Goal: Task Accomplishment & Management: Complete application form

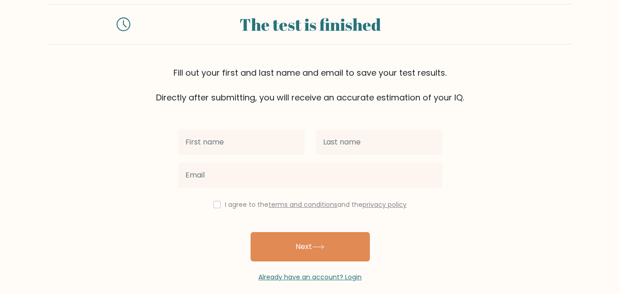
scroll to position [28, 0]
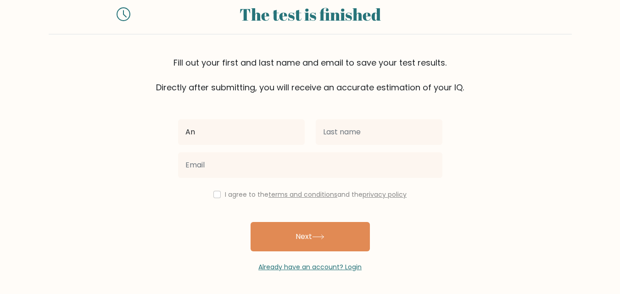
type input "A"
type input "Qais"
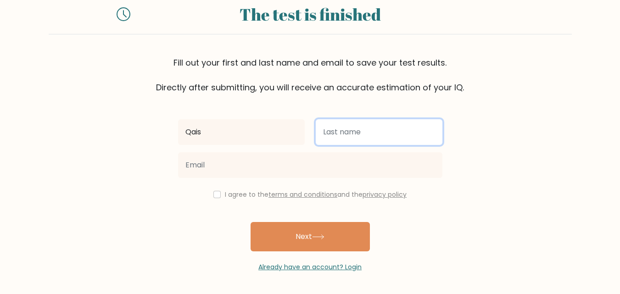
click at [375, 138] on input "text" at bounding box center [379, 132] width 127 height 26
type input "Ansari"
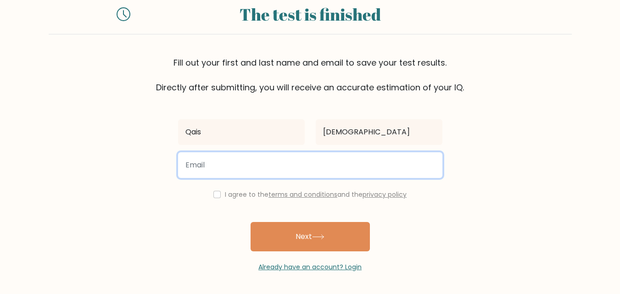
click at [239, 156] on input "email" at bounding box center [310, 165] width 264 height 26
type input "123@gmail.com"
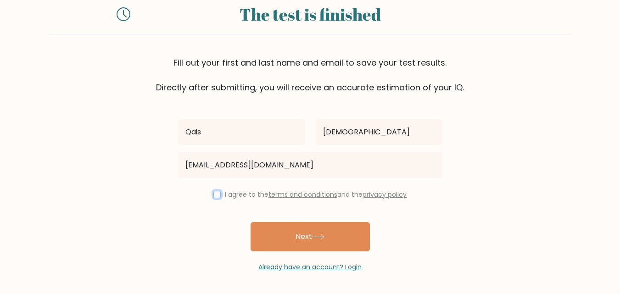
click at [213, 198] on input "checkbox" at bounding box center [216, 194] width 7 height 7
checkbox input "true"
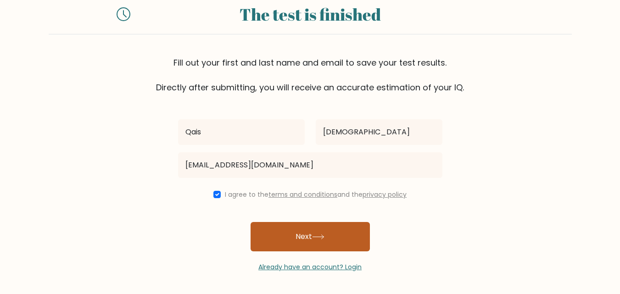
click at [294, 237] on button "Next" at bounding box center [309, 236] width 119 height 29
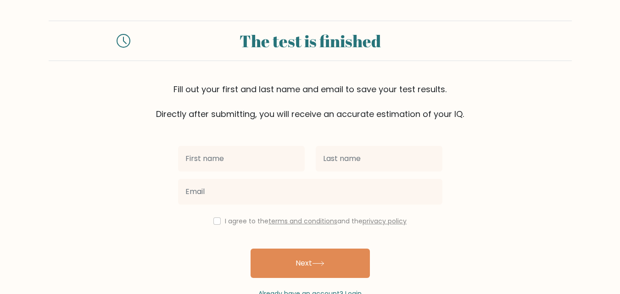
scroll to position [55, 0]
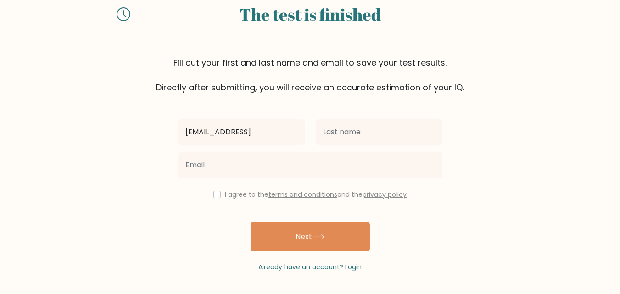
type input "qwerty2345@gmail.com"
type input "Qais"
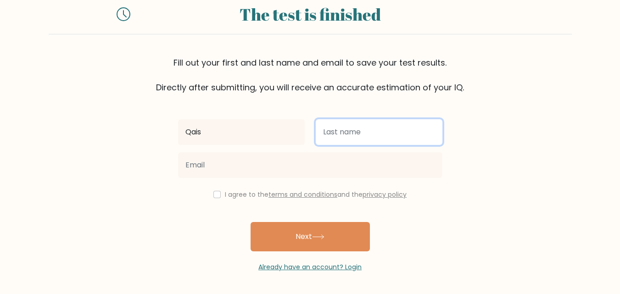
click at [364, 131] on input "text" at bounding box center [379, 132] width 127 height 26
type input "Ansari"
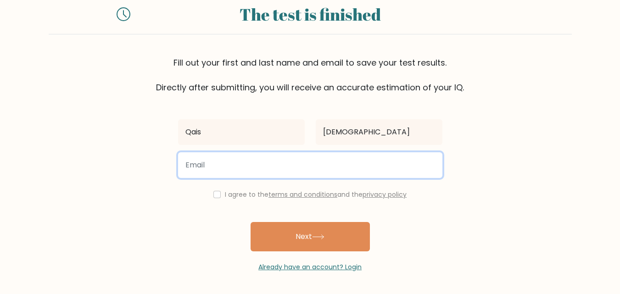
click at [351, 170] on input "email" at bounding box center [310, 165] width 264 height 26
paste input "qwerty2345@gmail.com"
type input "qwerty2345@gmail.com"
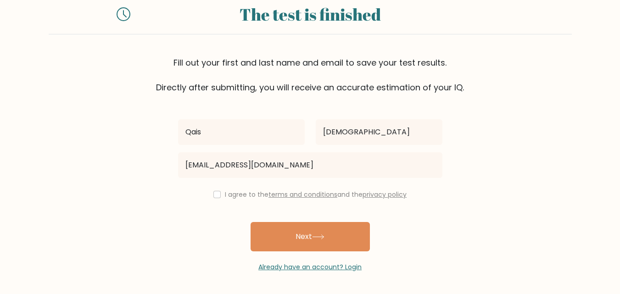
click at [222, 193] on div "I agree to the terms and conditions and the privacy policy" at bounding box center [309, 194] width 275 height 11
click at [219, 195] on div "I agree to the terms and conditions and the privacy policy" at bounding box center [309, 194] width 275 height 11
click at [216, 198] on input "checkbox" at bounding box center [216, 194] width 7 height 7
checkbox input "true"
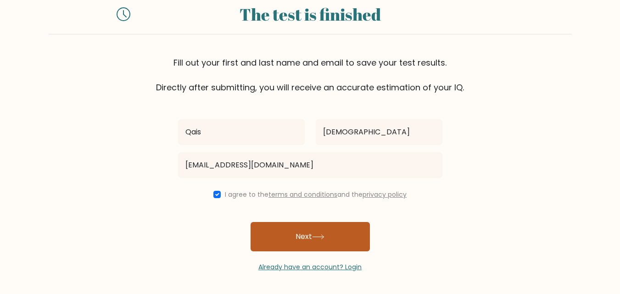
click at [300, 230] on button "Next" at bounding box center [309, 236] width 119 height 29
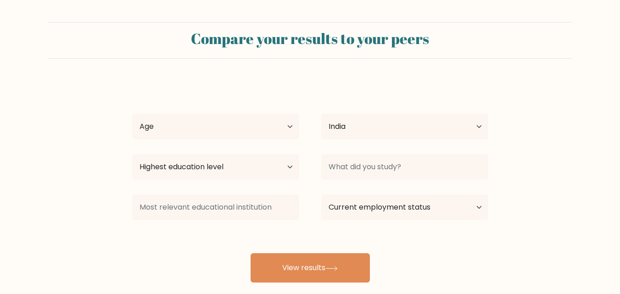
select select "IN"
click at [182, 135] on select "Age Under [DEMOGRAPHIC_DATA] [DEMOGRAPHIC_DATA] [DEMOGRAPHIC_DATA] [DEMOGRAPHIC…" at bounding box center [215, 127] width 167 height 26
select select "18_24"
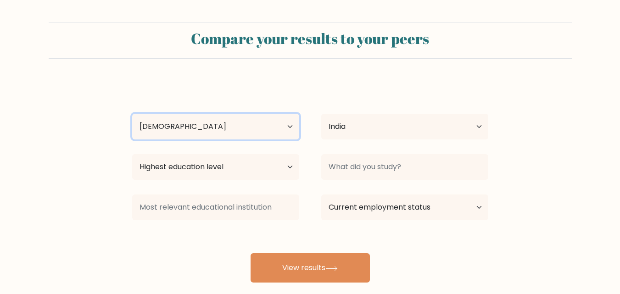
click at [132, 114] on select "Age Under [DEMOGRAPHIC_DATA] [DEMOGRAPHIC_DATA] [DEMOGRAPHIC_DATA] [DEMOGRAPHIC…" at bounding box center [215, 127] width 167 height 26
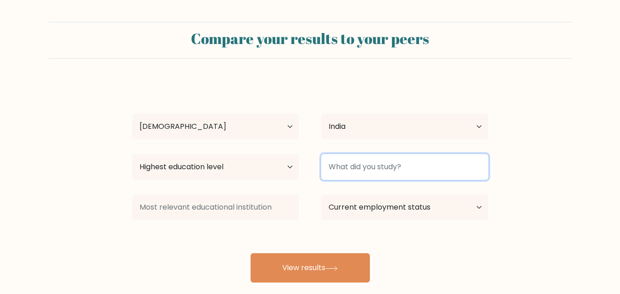
click at [355, 166] on input at bounding box center [404, 167] width 167 height 26
type input "Null"
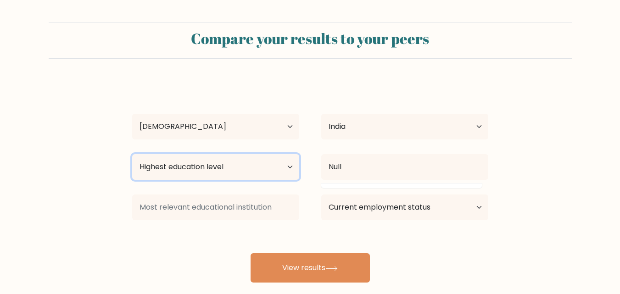
click at [281, 161] on select "Highest education level No schooling Primary Lower Secondary Upper Secondary Oc…" at bounding box center [215, 167] width 167 height 26
select select "bachelors_degree"
click at [132, 154] on select "Highest education level No schooling Primary Lower Secondary Upper Secondary Oc…" at bounding box center [215, 167] width 167 height 26
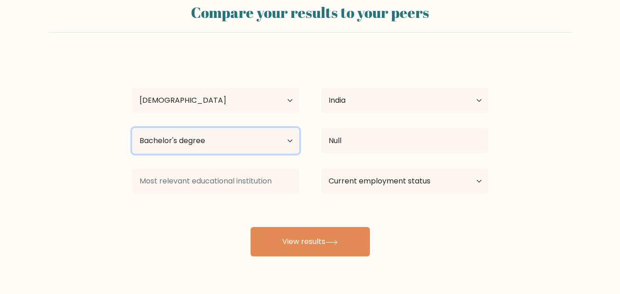
scroll to position [54, 0]
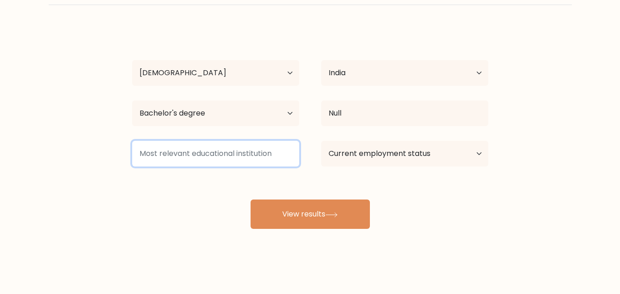
click at [261, 161] on input at bounding box center [215, 154] width 167 height 26
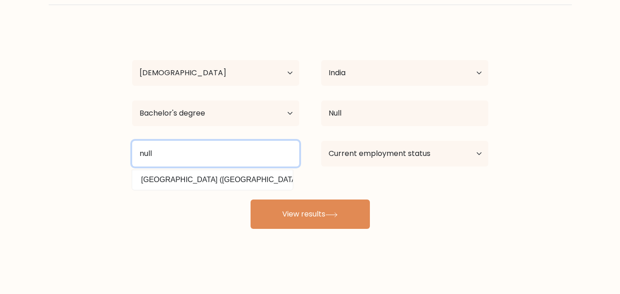
type input "null"
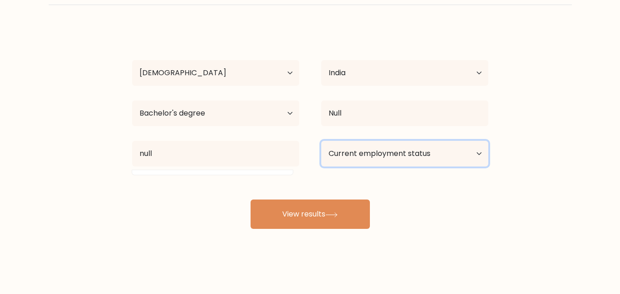
click at [356, 148] on select "Current employment status Employed Student Retired Other / prefer not to answer" at bounding box center [404, 154] width 167 height 26
select select "student"
click at [321, 141] on select "Current employment status Employed Student Retired Other / prefer not to answer" at bounding box center [404, 154] width 167 height 26
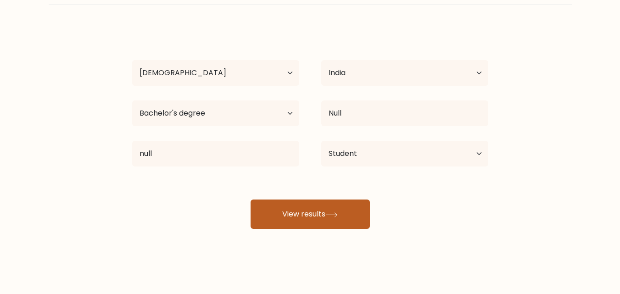
click at [318, 210] on button "View results" at bounding box center [309, 213] width 119 height 29
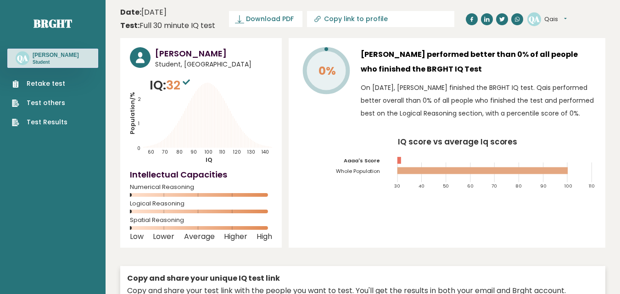
click at [50, 78] on div "Retake test Test others Test Results" at bounding box center [52, 97] width 91 height 59
click at [48, 81] on link "Retake test" at bounding box center [39, 84] width 55 height 10
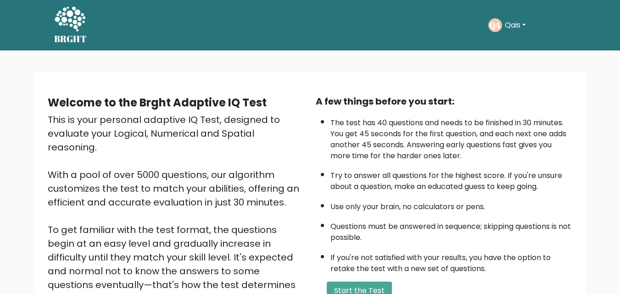
scroll to position [126, 0]
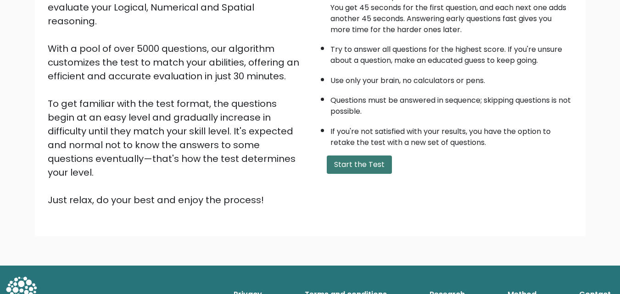
click at [330, 161] on button "Start the Test" at bounding box center [359, 164] width 65 height 18
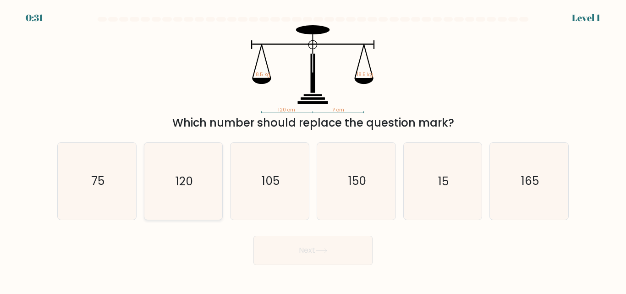
click at [197, 203] on icon "120" at bounding box center [183, 181] width 77 height 77
click at [313, 150] on input "b. 120" at bounding box center [313, 148] width 0 height 2
radio input "true"
drag, startPoint x: 346, startPoint y: 250, endPoint x: 340, endPoint y: 257, distance: 9.5
click at [340, 257] on button "Next" at bounding box center [313, 250] width 119 height 29
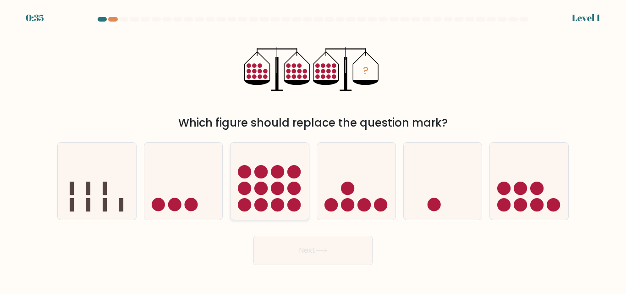
click at [272, 187] on circle at bounding box center [277, 188] width 13 height 13
click at [313, 150] on input "c." at bounding box center [313, 148] width 0 height 2
radio input "true"
click at [344, 248] on button "Next" at bounding box center [313, 250] width 119 height 29
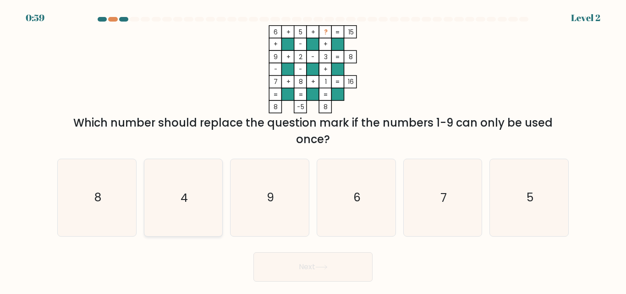
click at [177, 197] on icon "4" at bounding box center [183, 197] width 77 height 77
click at [313, 150] on input "b. 4" at bounding box center [313, 148] width 0 height 2
radio input "true"
click at [303, 256] on button "Next" at bounding box center [313, 266] width 119 height 29
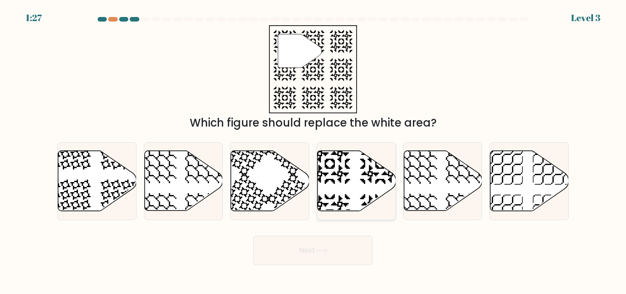
click at [343, 172] on icon at bounding box center [356, 180] width 78 height 61
click at [314, 150] on input "d." at bounding box center [313, 148] width 0 height 2
radio input "true"
click at [331, 251] on button "Next" at bounding box center [313, 250] width 119 height 29
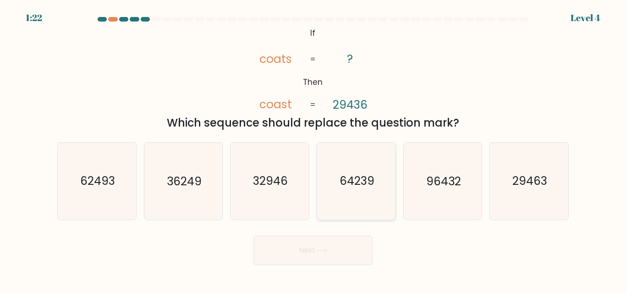
click at [356, 191] on icon "64239" at bounding box center [356, 181] width 77 height 77
click at [314, 150] on input "d. 64239" at bounding box center [313, 148] width 0 height 2
radio input "true"
click at [355, 243] on button "Next" at bounding box center [313, 250] width 119 height 29
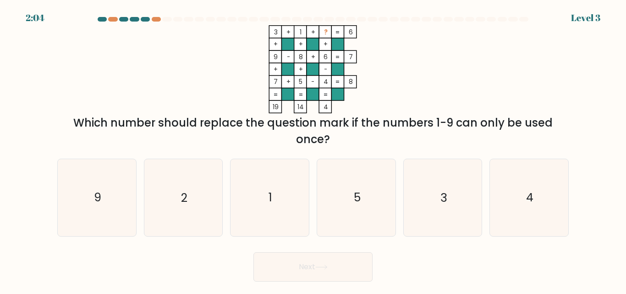
click at [349, 246] on form at bounding box center [313, 149] width 626 height 265
click at [327, 185] on icon "5" at bounding box center [356, 197] width 77 height 77
click at [314, 150] on input "d. 5" at bounding box center [313, 148] width 0 height 2
radio input "true"
click at [198, 206] on icon "2" at bounding box center [183, 197] width 77 height 77
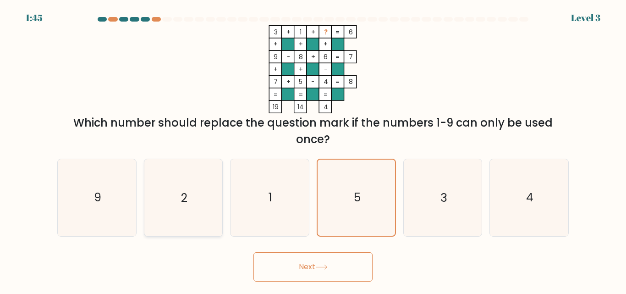
click at [313, 150] on input "b. 2" at bounding box center [313, 148] width 0 height 2
radio input "true"
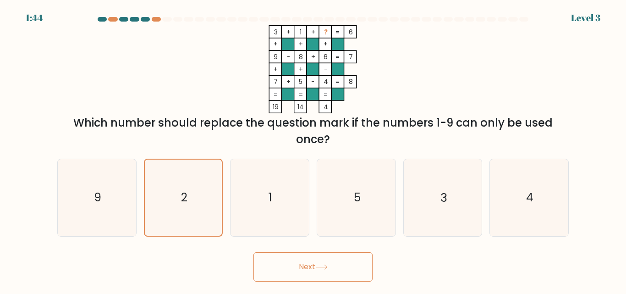
click at [304, 258] on button "Next" at bounding box center [313, 266] width 119 height 29
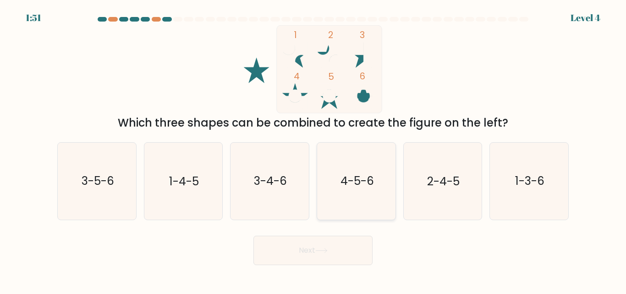
click at [357, 202] on icon "4-5-6" at bounding box center [356, 181] width 77 height 77
click at [314, 150] on input "d. 4-5-6" at bounding box center [313, 148] width 0 height 2
radio input "true"
click at [343, 260] on button "Next" at bounding box center [313, 250] width 119 height 29
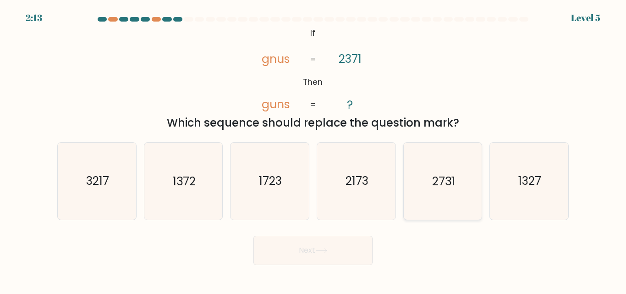
click at [439, 192] on icon "2731" at bounding box center [442, 181] width 77 height 77
click at [314, 150] on input "e. 2731" at bounding box center [313, 148] width 0 height 2
radio input "true"
click at [296, 246] on button "Next" at bounding box center [313, 250] width 119 height 29
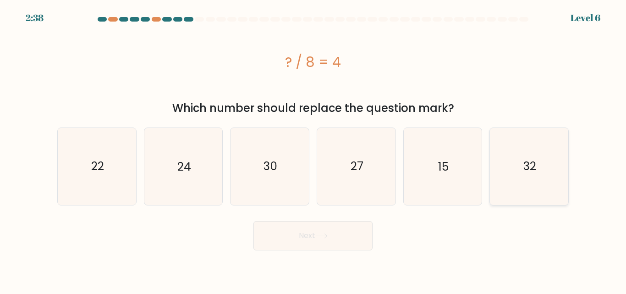
click at [526, 172] on text "32" at bounding box center [530, 166] width 13 height 16
click at [314, 150] on input "f. 32" at bounding box center [313, 148] width 0 height 2
radio input "true"
click at [339, 235] on button "Next" at bounding box center [313, 235] width 119 height 29
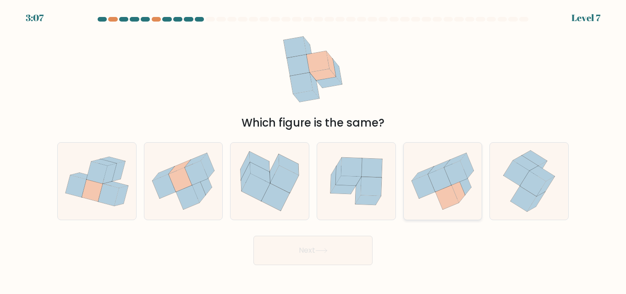
click at [433, 197] on icon at bounding box center [443, 181] width 78 height 70
click at [314, 150] on input "e." at bounding box center [313, 148] width 0 height 2
radio input "true"
click at [321, 246] on button "Next" at bounding box center [313, 250] width 119 height 29
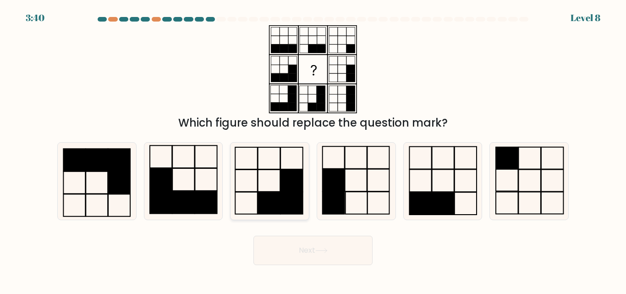
click at [268, 196] on rect at bounding box center [269, 203] width 22 height 22
click at [313, 150] on input "c." at bounding box center [313, 148] width 0 height 2
radio input "true"
click at [296, 254] on button "Next" at bounding box center [313, 250] width 119 height 29
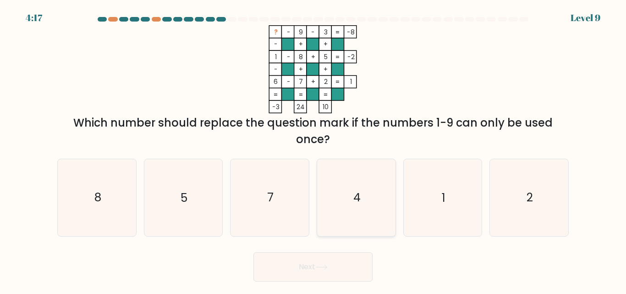
click at [359, 190] on text "4" at bounding box center [357, 198] width 7 height 16
click at [314, 150] on input "d. 4" at bounding box center [313, 148] width 0 height 2
radio input "true"
click at [326, 263] on button "Next" at bounding box center [313, 266] width 119 height 29
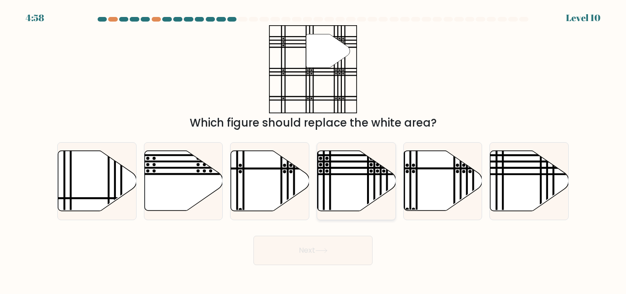
click at [345, 198] on icon at bounding box center [357, 181] width 78 height 60
click at [314, 150] on input "d." at bounding box center [313, 148] width 0 height 2
radio input "true"
click at [346, 262] on button "Next" at bounding box center [313, 250] width 119 height 29
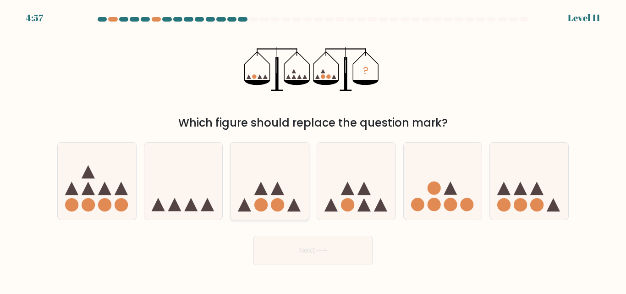
click at [245, 183] on icon at bounding box center [270, 181] width 78 height 65
click at [313, 150] on input "c." at bounding box center [313, 148] width 0 height 2
radio input "true"
click at [293, 249] on button "Next" at bounding box center [313, 250] width 119 height 29
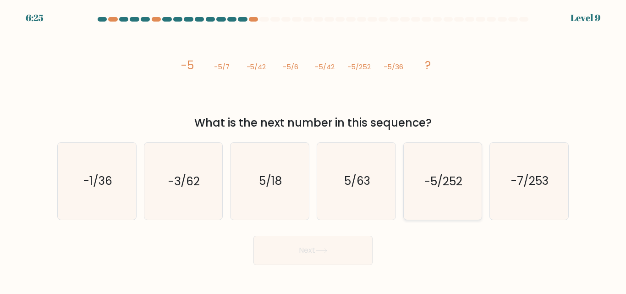
click at [410, 196] on icon "-5/252" at bounding box center [442, 181] width 77 height 77
click at [314, 150] on input "e. -5/252" at bounding box center [313, 148] width 0 height 2
radio input "true"
click at [294, 256] on button "Next" at bounding box center [313, 250] width 119 height 29
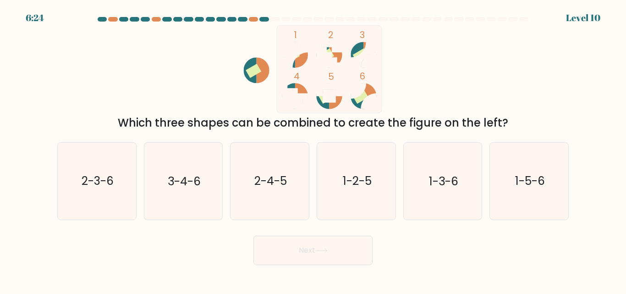
click at [338, 162] on icon "1-2-5" at bounding box center [356, 181] width 77 height 77
click at [314, 150] on input "d. 1-2-5" at bounding box center [313, 148] width 0 height 2
radio input "true"
click at [302, 247] on button "Next" at bounding box center [313, 250] width 119 height 29
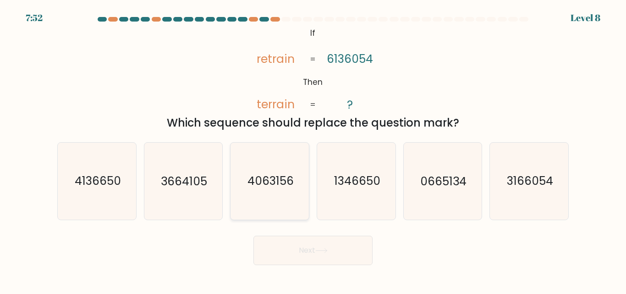
click at [253, 188] on text "4063156" at bounding box center [271, 181] width 46 height 16
click at [313, 150] on input "c. 4063156" at bounding box center [313, 148] width 0 height 2
radio input "true"
click at [289, 251] on button "Next" at bounding box center [313, 250] width 119 height 29
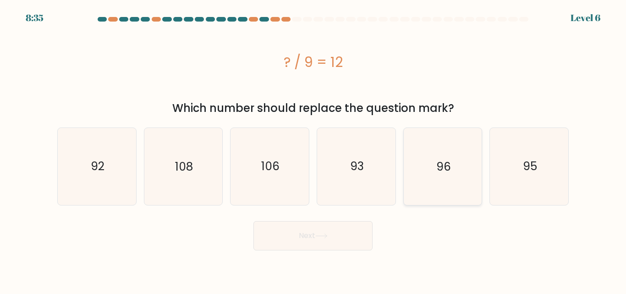
click at [440, 188] on icon "96" at bounding box center [442, 166] width 77 height 77
click at [314, 150] on input "e. 96" at bounding box center [313, 148] width 0 height 2
radio input "true"
click at [321, 257] on body "8:35 Level 6 a." at bounding box center [313, 147] width 626 height 294
click at [327, 245] on button "Next" at bounding box center [313, 235] width 119 height 29
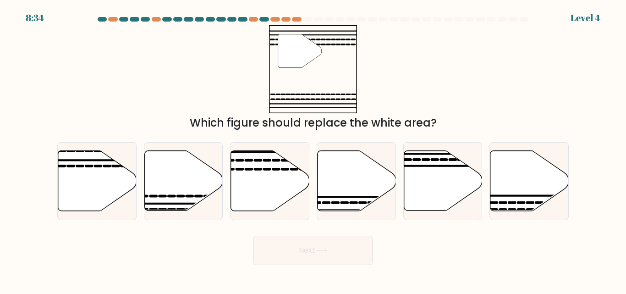
click at [317, 236] on button "Next" at bounding box center [313, 250] width 119 height 29
click at [318, 185] on icon at bounding box center [357, 181] width 78 height 60
click at [314, 150] on input "d." at bounding box center [313, 148] width 0 height 2
radio input "true"
click at [319, 244] on button "Next" at bounding box center [313, 250] width 119 height 29
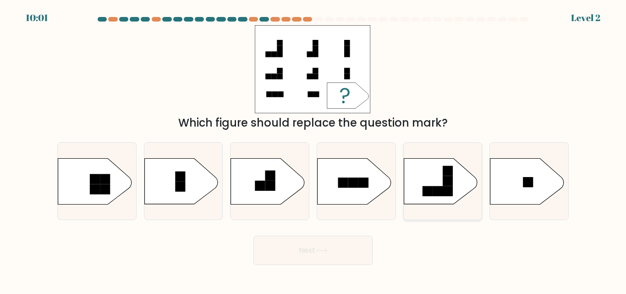
click at [447, 202] on icon at bounding box center [440, 181] width 73 height 46
click at [314, 150] on input "e." at bounding box center [313, 148] width 0 height 2
radio input "true"
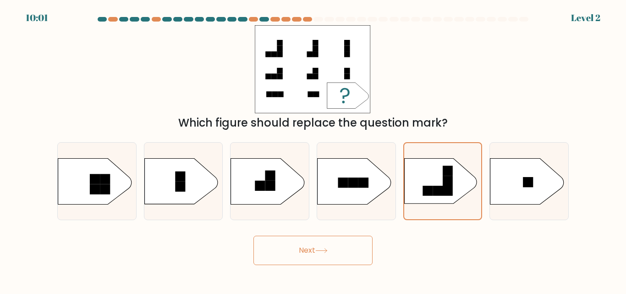
drag, startPoint x: 310, startPoint y: 255, endPoint x: 317, endPoint y: 244, distance: 14.2
click at [312, 250] on button "Next" at bounding box center [313, 250] width 119 height 29
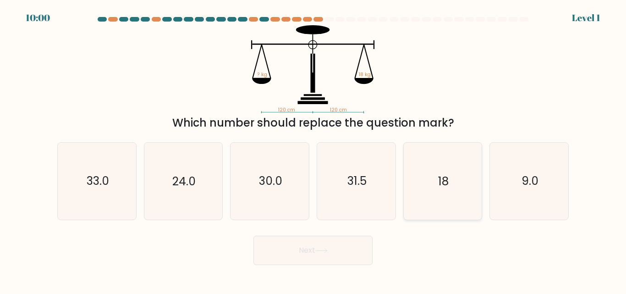
click at [441, 172] on icon "18" at bounding box center [442, 181] width 77 height 77
click at [314, 150] on input "e. 18" at bounding box center [313, 148] width 0 height 2
radio input "true"
click at [342, 236] on button "Next" at bounding box center [313, 250] width 119 height 29
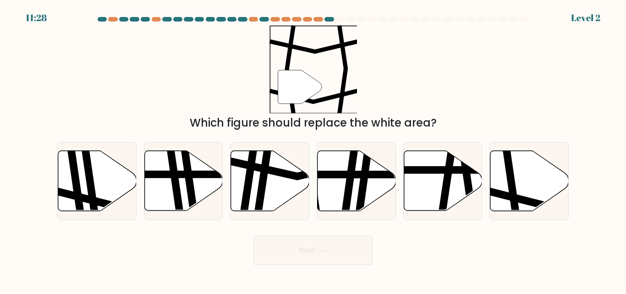
click at [397, 161] on div "d." at bounding box center [356, 181] width 87 height 78
click at [365, 202] on icon at bounding box center [362, 150] width 11 height 158
click at [314, 150] on input "d." at bounding box center [313, 148] width 0 height 2
radio input "true"
click at [337, 242] on button "Next" at bounding box center [313, 250] width 119 height 29
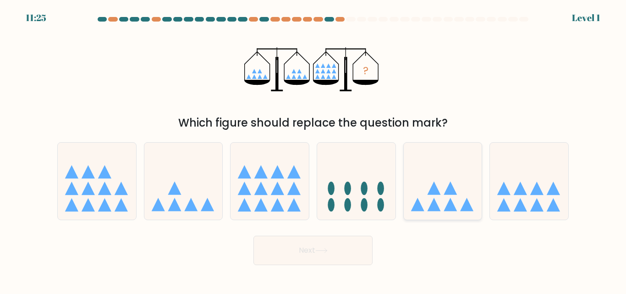
click at [468, 173] on icon at bounding box center [443, 181] width 78 height 65
click at [314, 150] on input "e." at bounding box center [313, 148] width 0 height 2
radio input "true"
click at [319, 255] on button "Next" at bounding box center [313, 250] width 119 height 29
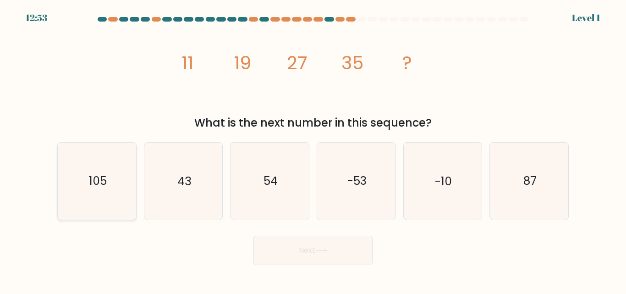
click at [109, 188] on icon "105" at bounding box center [97, 181] width 77 height 77
click at [313, 150] on input "a. 105" at bounding box center [313, 148] width 0 height 2
radio input "true"
click at [283, 249] on button "Next" at bounding box center [313, 250] width 119 height 29
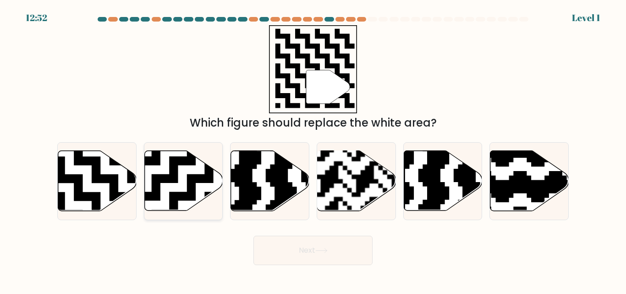
click at [200, 207] on icon at bounding box center [183, 180] width 78 height 61
click at [313, 150] on input "b." at bounding box center [313, 148] width 0 height 2
radio input "true"
click at [290, 255] on button "Next" at bounding box center [313, 250] width 119 height 29
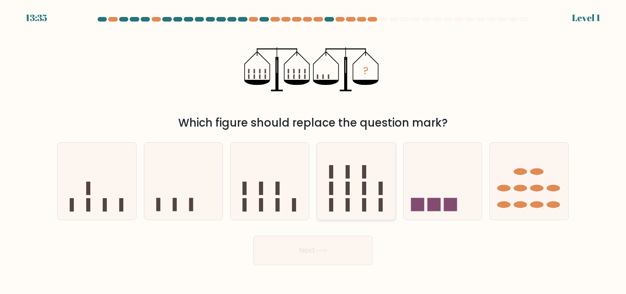
click at [351, 202] on icon at bounding box center [356, 181] width 78 height 65
click at [314, 150] on input "d." at bounding box center [313, 148] width 0 height 2
radio input "true"
click at [326, 259] on button "Next" at bounding box center [313, 250] width 119 height 29
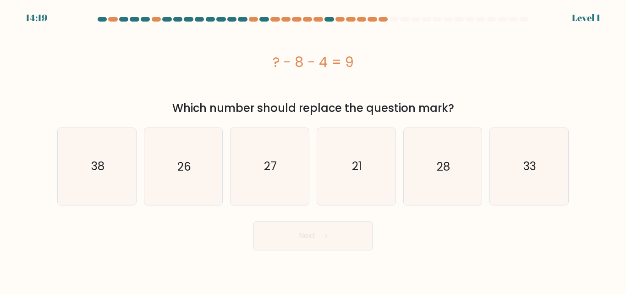
click at [279, 195] on icon "27" at bounding box center [270, 166] width 77 height 77
click at [313, 150] on input "c. 27" at bounding box center [313, 148] width 0 height 2
radio input "true"
click at [273, 229] on button "Next" at bounding box center [313, 235] width 119 height 29
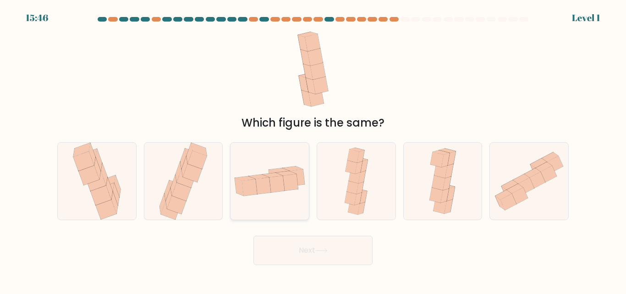
click at [304, 180] on icon at bounding box center [297, 178] width 15 height 17
click at [313, 150] on input "c." at bounding box center [313, 148] width 0 height 2
radio input "true"
click at [324, 242] on button "Next" at bounding box center [313, 250] width 119 height 29
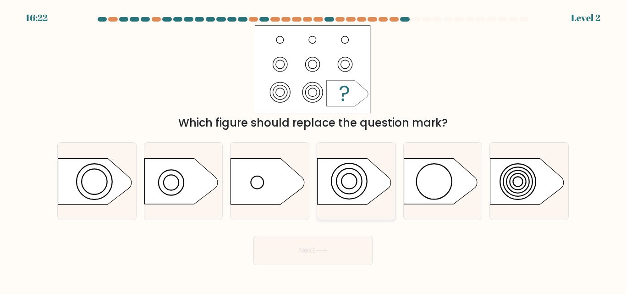
click at [358, 179] on icon at bounding box center [354, 181] width 73 height 46
click at [314, 150] on input "d." at bounding box center [313, 148] width 0 height 2
radio input "true"
click at [324, 249] on icon at bounding box center [322, 250] width 12 height 5
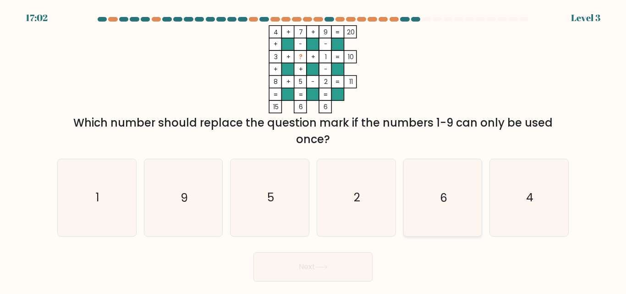
click at [417, 216] on icon "6" at bounding box center [442, 197] width 77 height 77
click at [314, 150] on input "e. 6" at bounding box center [313, 148] width 0 height 2
radio input "true"
click at [345, 264] on button "Next" at bounding box center [313, 266] width 119 height 29
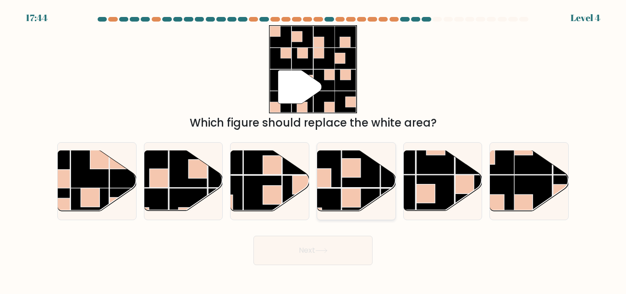
click at [375, 178] on rect at bounding box center [361, 169] width 38 height 38
click at [314, 150] on input "d." at bounding box center [313, 148] width 0 height 2
radio input "true"
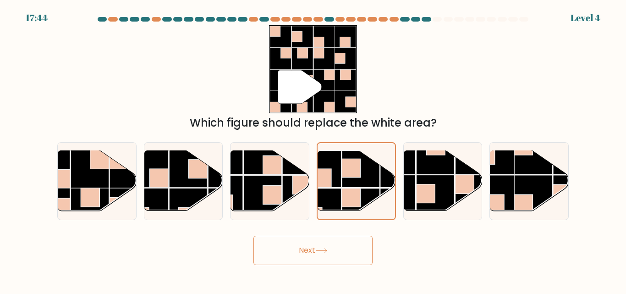
click at [336, 247] on button "Next" at bounding box center [313, 250] width 119 height 29
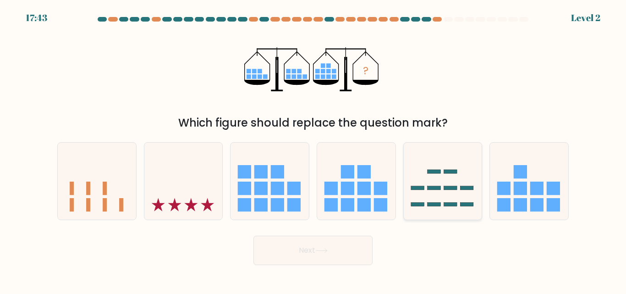
click at [433, 185] on icon at bounding box center [443, 181] width 78 height 65
click at [314, 150] on input "e." at bounding box center [313, 148] width 0 height 2
radio input "true"
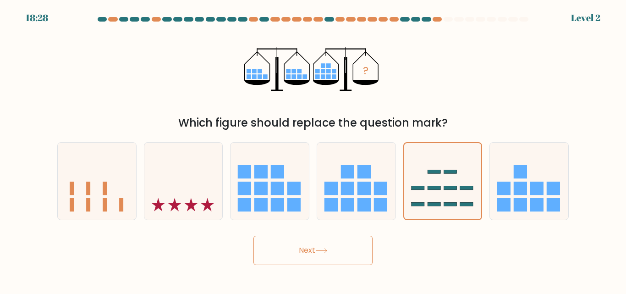
click at [344, 241] on button "Next" at bounding box center [313, 250] width 119 height 29
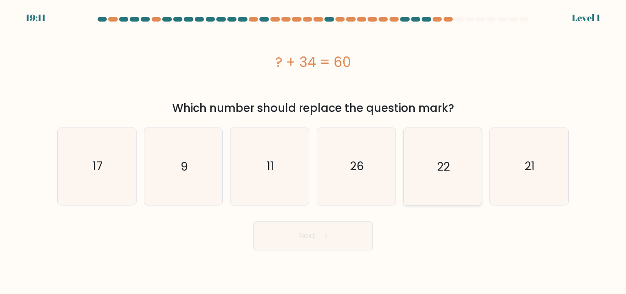
click at [447, 178] on icon "22" at bounding box center [442, 166] width 77 height 77
click at [314, 150] on input "e. 22" at bounding box center [313, 148] width 0 height 2
radio input "true"
click at [337, 199] on icon "26" at bounding box center [356, 166] width 77 height 77
click at [314, 150] on input "d. 26" at bounding box center [313, 148] width 0 height 2
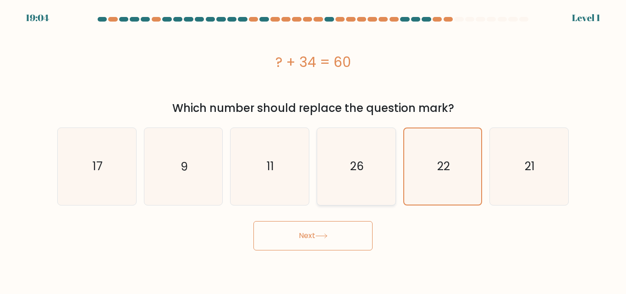
radio input "true"
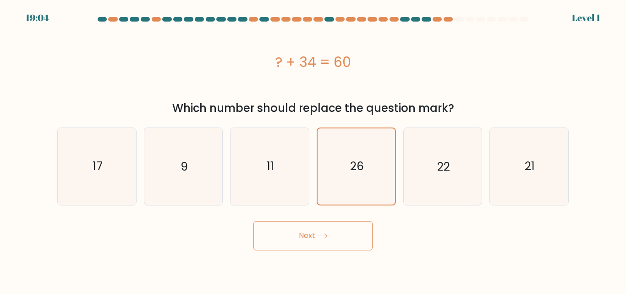
click at [338, 241] on button "Next" at bounding box center [313, 235] width 119 height 29
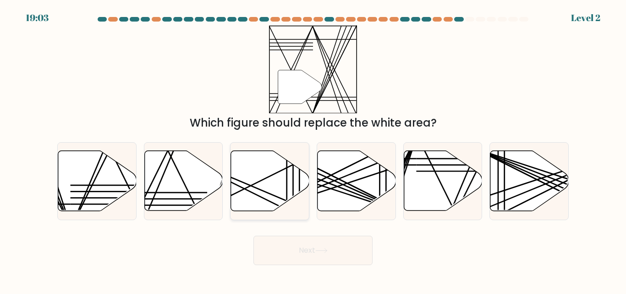
drag, startPoint x: 260, startPoint y: 190, endPoint x: 303, endPoint y: 220, distance: 52.4
click at [263, 190] on icon at bounding box center [270, 180] width 78 height 61
click at [313, 150] on input "c." at bounding box center [313, 148] width 0 height 2
radio input "true"
click at [328, 248] on icon at bounding box center [322, 250] width 12 height 5
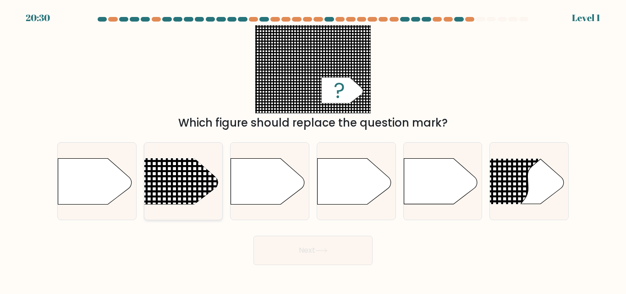
click at [172, 183] on line at bounding box center [172, 158] width 0 height 382
click at [313, 150] on input "b." at bounding box center [313, 148] width 0 height 2
radio input "true"
click at [287, 240] on button "Next" at bounding box center [313, 250] width 119 height 29
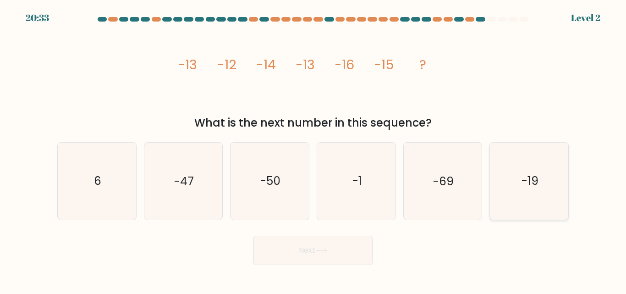
click at [506, 196] on icon "-19" at bounding box center [529, 181] width 77 height 77
click at [314, 150] on input "f. -19" at bounding box center [313, 148] width 0 height 2
radio input "true"
click at [326, 251] on icon at bounding box center [322, 250] width 12 height 5
drag, startPoint x: 303, startPoint y: 243, endPoint x: 297, endPoint y: 240, distance: 6.6
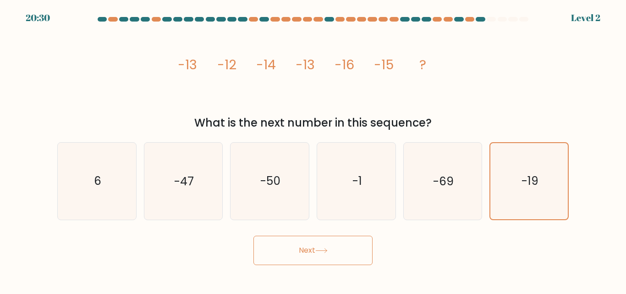
click at [301, 243] on button "Next" at bounding box center [313, 250] width 119 height 29
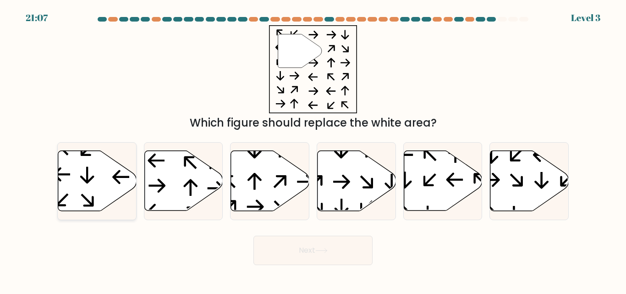
click at [86, 169] on icon at bounding box center [87, 175] width 14 height 17
click at [313, 150] on input "a." at bounding box center [313, 148] width 0 height 2
radio input "true"
click at [285, 244] on button "Next" at bounding box center [313, 250] width 119 height 29
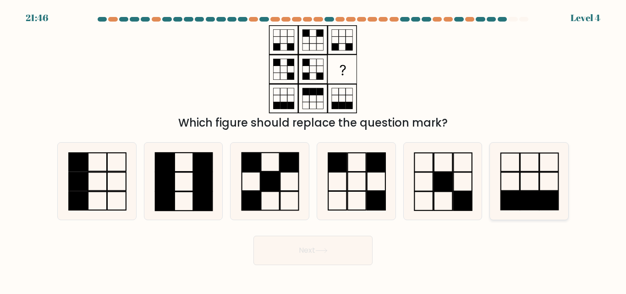
drag, startPoint x: 565, startPoint y: 167, endPoint x: 505, endPoint y: 162, distance: 59.4
click at [555, 165] on icon at bounding box center [529, 181] width 77 height 77
click at [314, 150] on input "f." at bounding box center [313, 148] width 0 height 2
radio input "true"
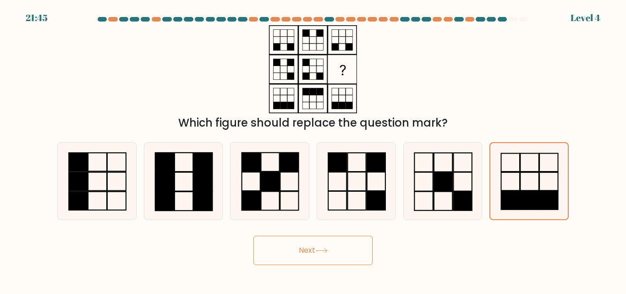
click at [327, 238] on button "Next" at bounding box center [313, 250] width 119 height 29
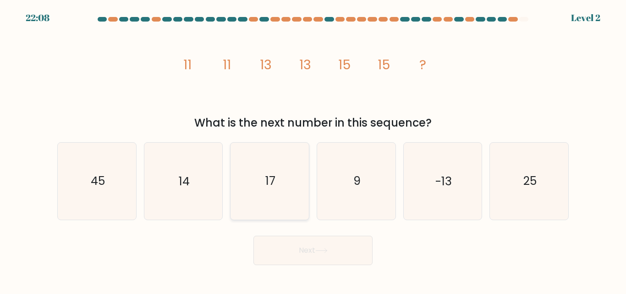
click at [261, 190] on icon "17" at bounding box center [270, 181] width 77 height 77
click at [313, 150] on input "c. 17" at bounding box center [313, 148] width 0 height 2
radio input "true"
click at [316, 254] on button "Next" at bounding box center [313, 250] width 119 height 29
